Goal: Task Accomplishment & Management: Manage account settings

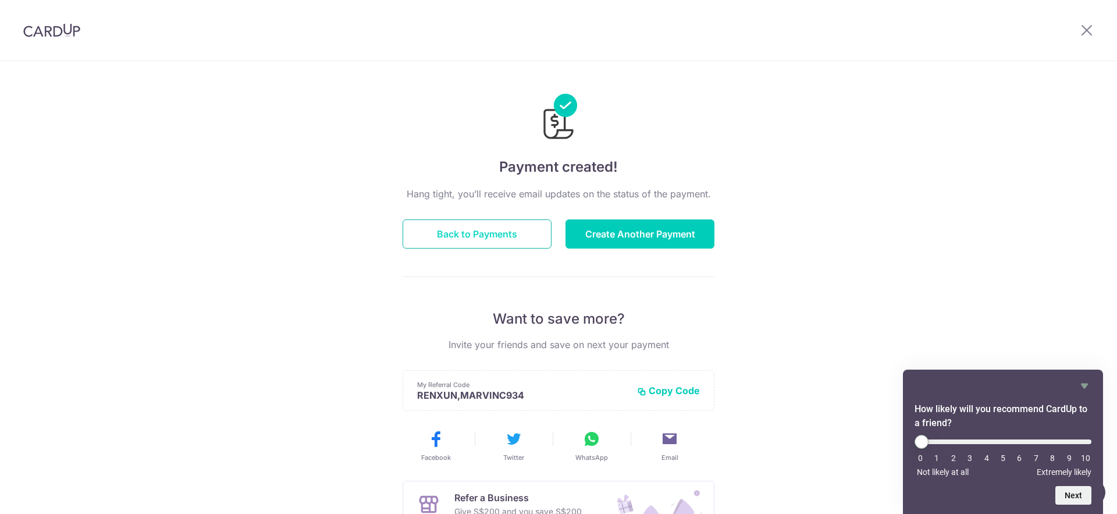
click at [514, 243] on button "Back to Payments" at bounding box center [477, 233] width 149 height 29
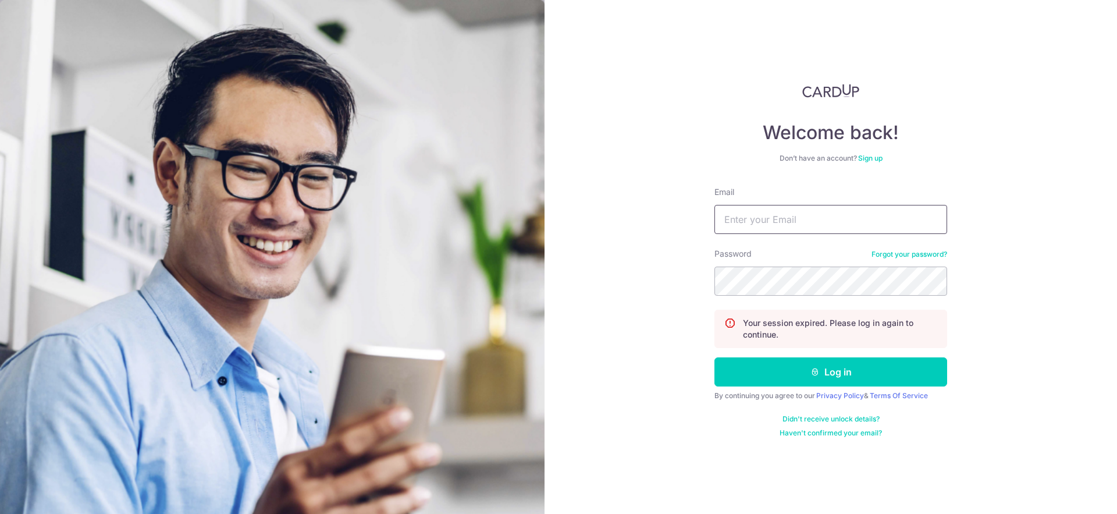
click at [800, 220] on input "Email" at bounding box center [830, 219] width 233 height 29
type input "essential.physiosg@gmail.com"
click at [714, 357] on button "Log in" at bounding box center [830, 371] width 233 height 29
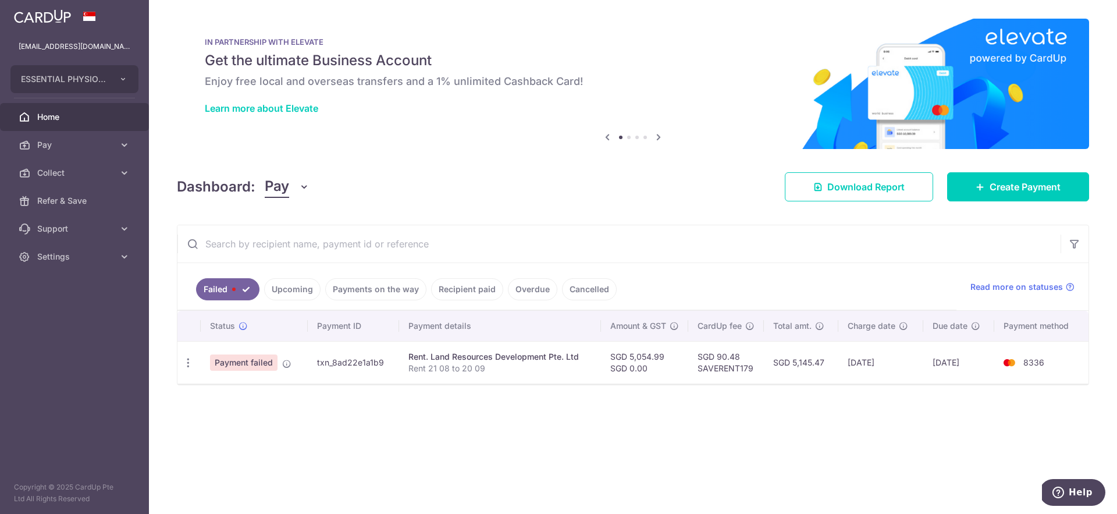
click at [371, 411] on div "× Pause Schedule Pause all future payments in this series Pause just this one p…" at bounding box center [633, 257] width 968 height 514
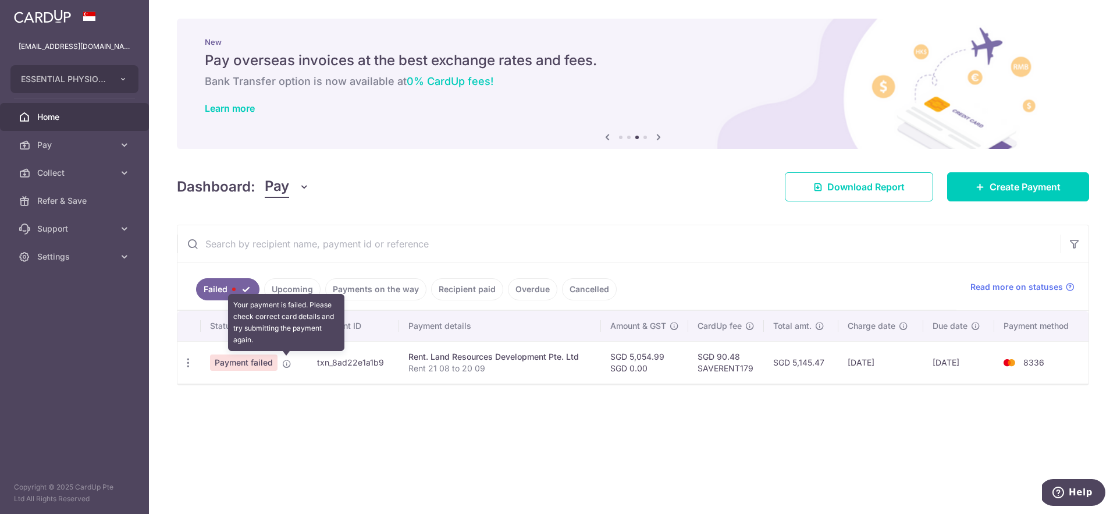
click at [287, 364] on icon at bounding box center [286, 363] width 9 height 9
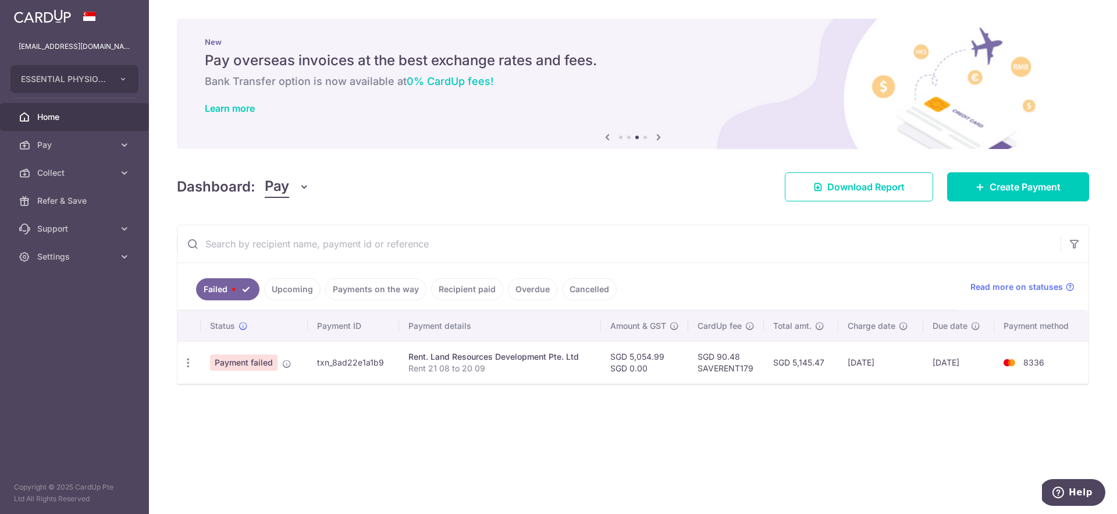
click at [340, 414] on div "× Pause Schedule Pause all future payments in this series Pause just this one p…" at bounding box center [633, 257] width 968 height 514
click at [181, 365] on div "Update payment Upload doc" at bounding box center [188, 363] width 22 height 22
click at [184, 365] on icon "button" at bounding box center [188, 363] width 12 height 12
click at [229, 395] on span "Update payment" at bounding box center [250, 394] width 79 height 14
radio input "true"
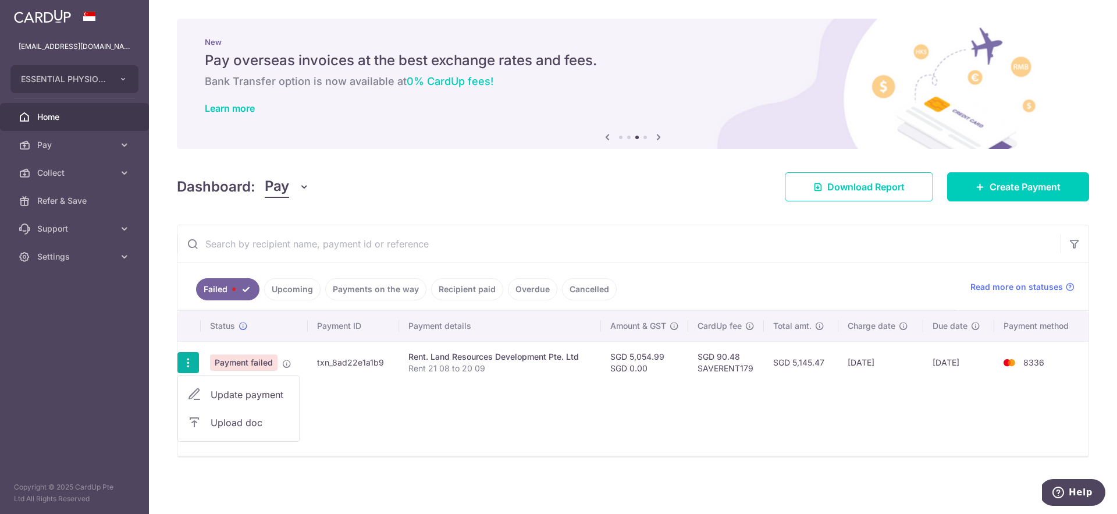
type input "5,054.99"
type input "0.00"
type input "Rent 21 08 to 20 09"
type input "Rent 2108to2009"
type input "SAVERENT179"
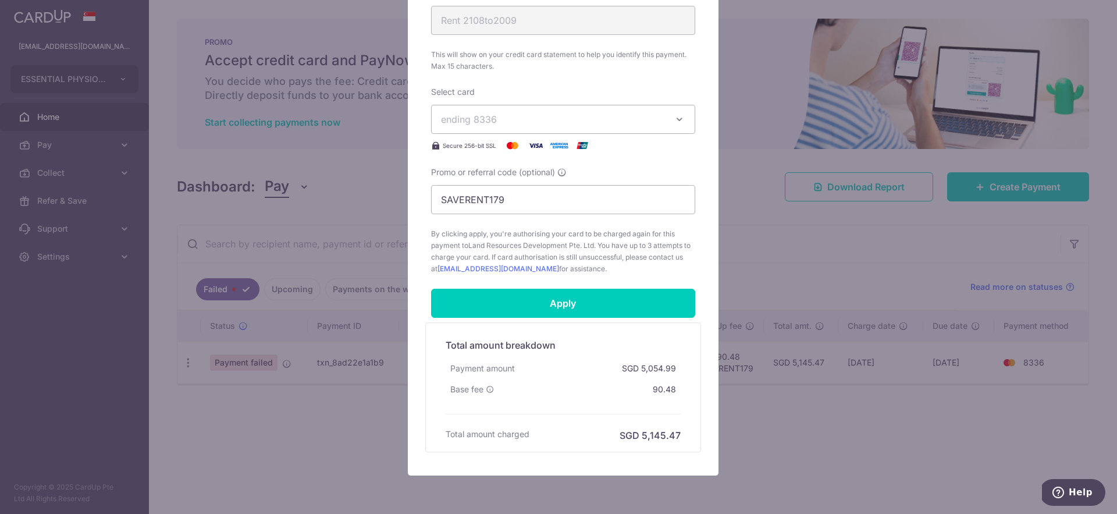
scroll to position [474, 0]
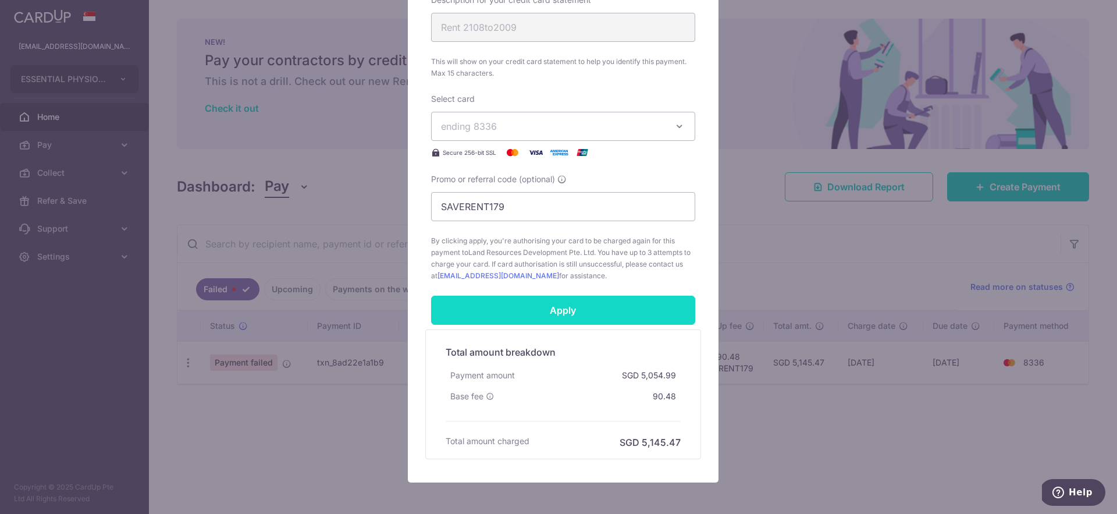
click at [529, 319] on input "Apply" at bounding box center [563, 309] width 264 height 29
